Goal: Information Seeking & Learning: Check status

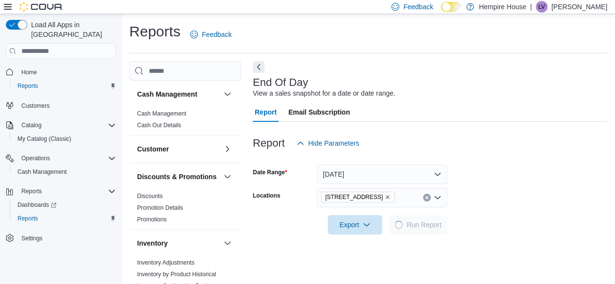
scroll to position [18, 0]
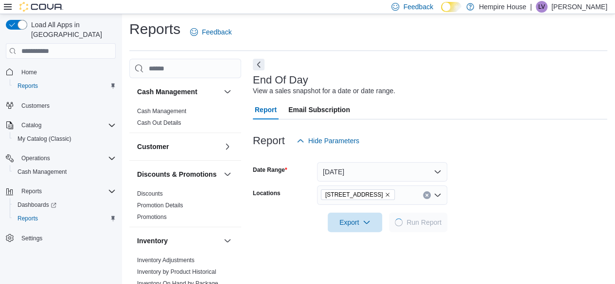
scroll to position [18, 0]
